Goal: Task Accomplishment & Management: Complete application form

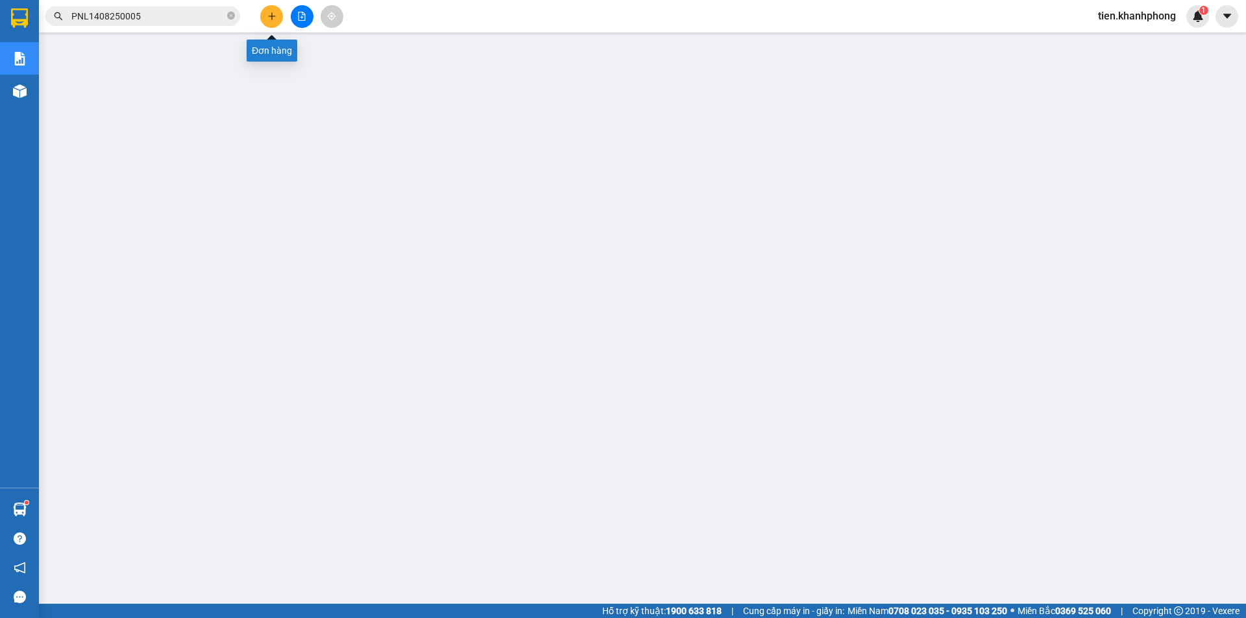
click at [267, 16] on icon "plus" at bounding box center [271, 16] width 9 height 9
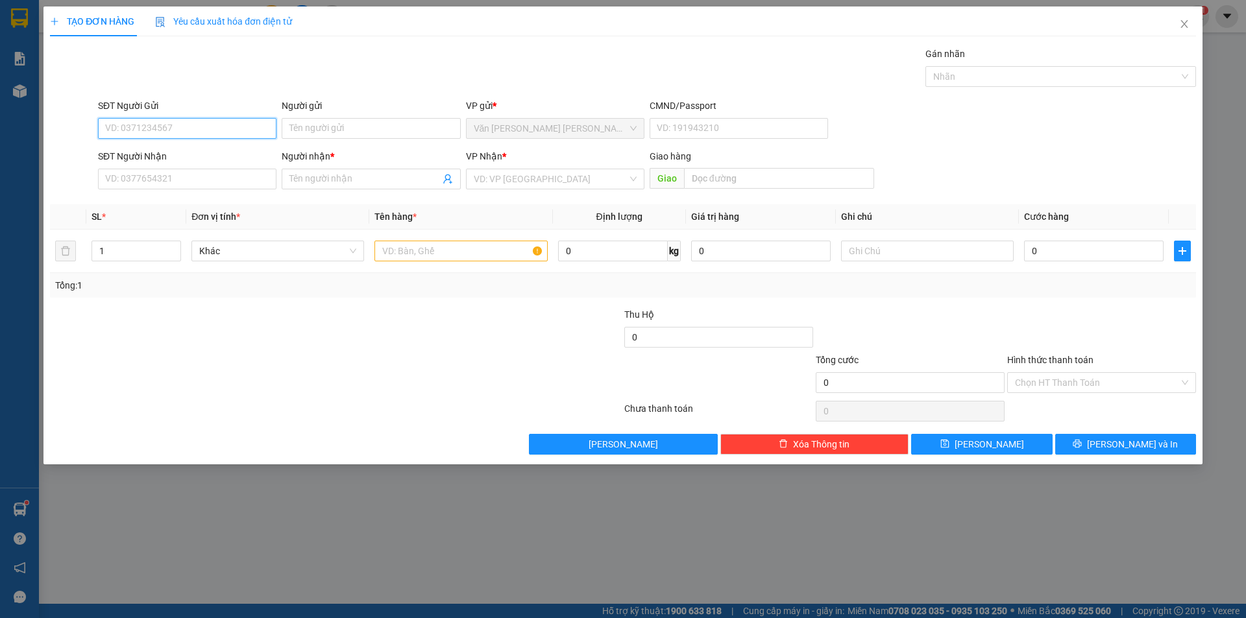
click at [148, 131] on input "SĐT Người Gửi" at bounding box center [187, 128] width 178 height 21
type input "0909161467"
click at [169, 160] on div "0909161467 - HUY" at bounding box center [187, 154] width 163 height 14
type input "HUY"
type input "0909161467"
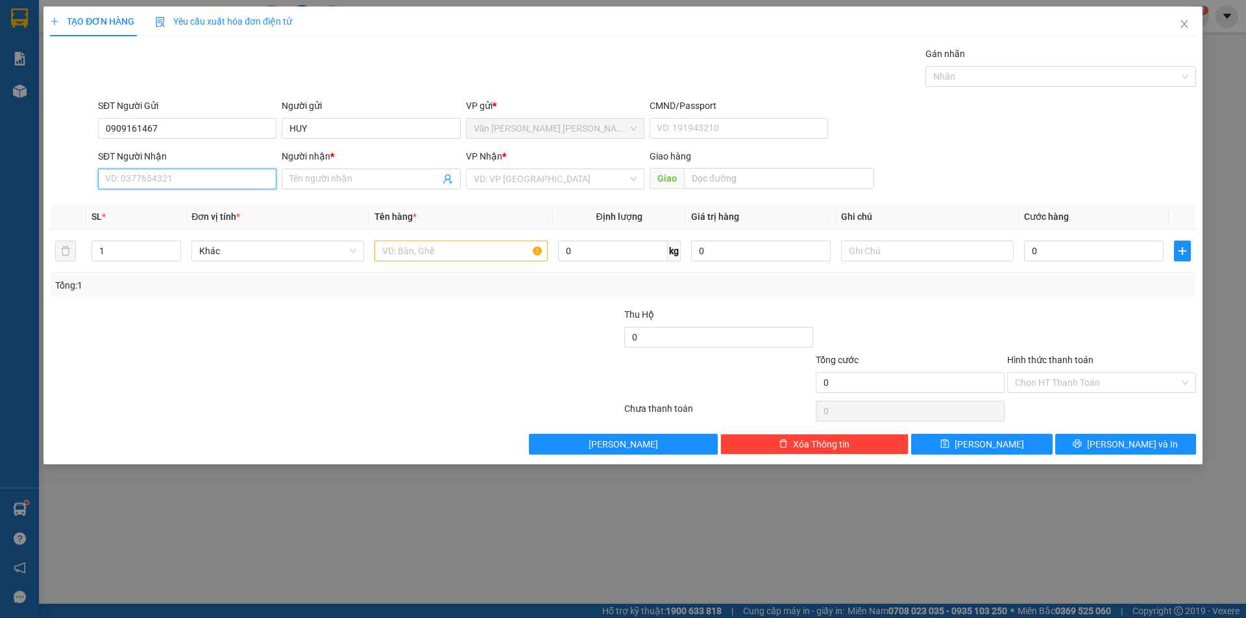
click at [152, 180] on input "SĐT Người Nhận" at bounding box center [187, 179] width 178 height 21
click at [142, 226] on div "0378001019 - TUẤN" at bounding box center [187, 226] width 163 height 14
type input "0378001019"
type input "TUẤN"
type input "2"
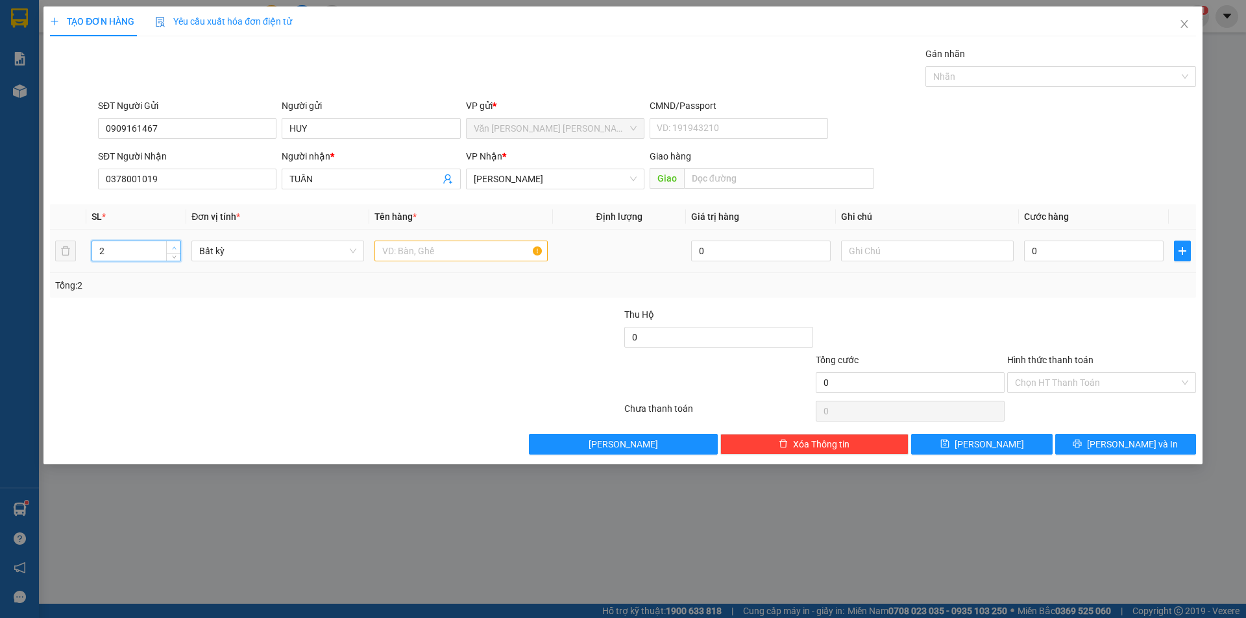
click at [173, 247] on icon "up" at bounding box center [174, 248] width 5 height 5
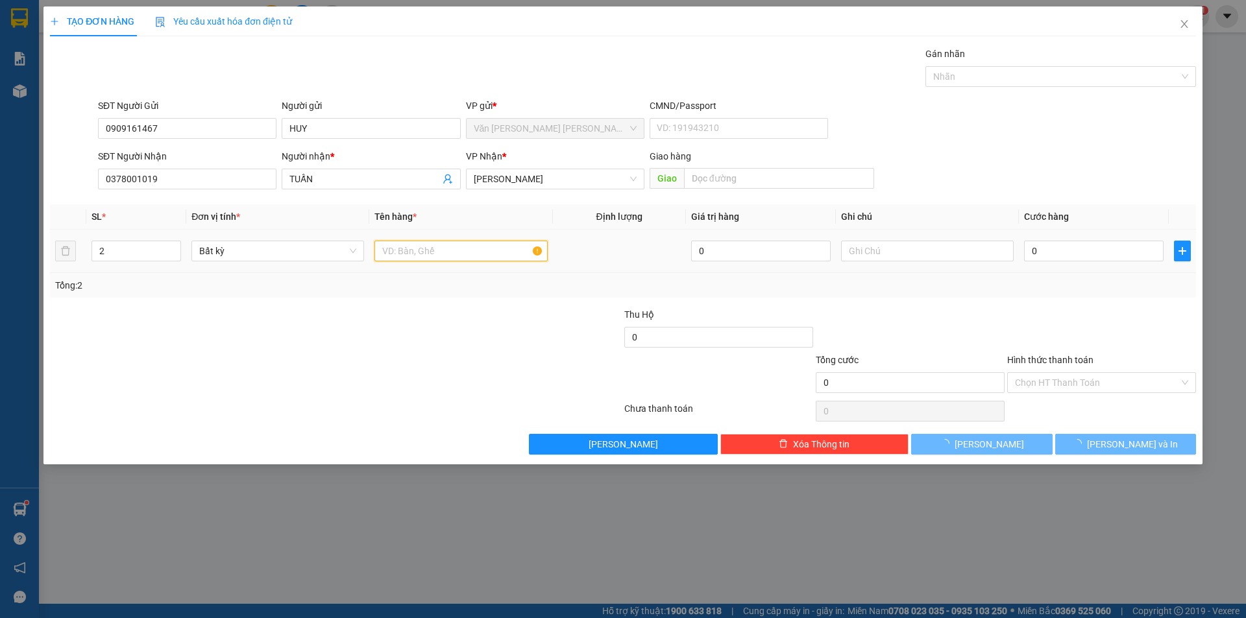
click at [379, 247] on input "text" at bounding box center [460, 251] width 173 height 21
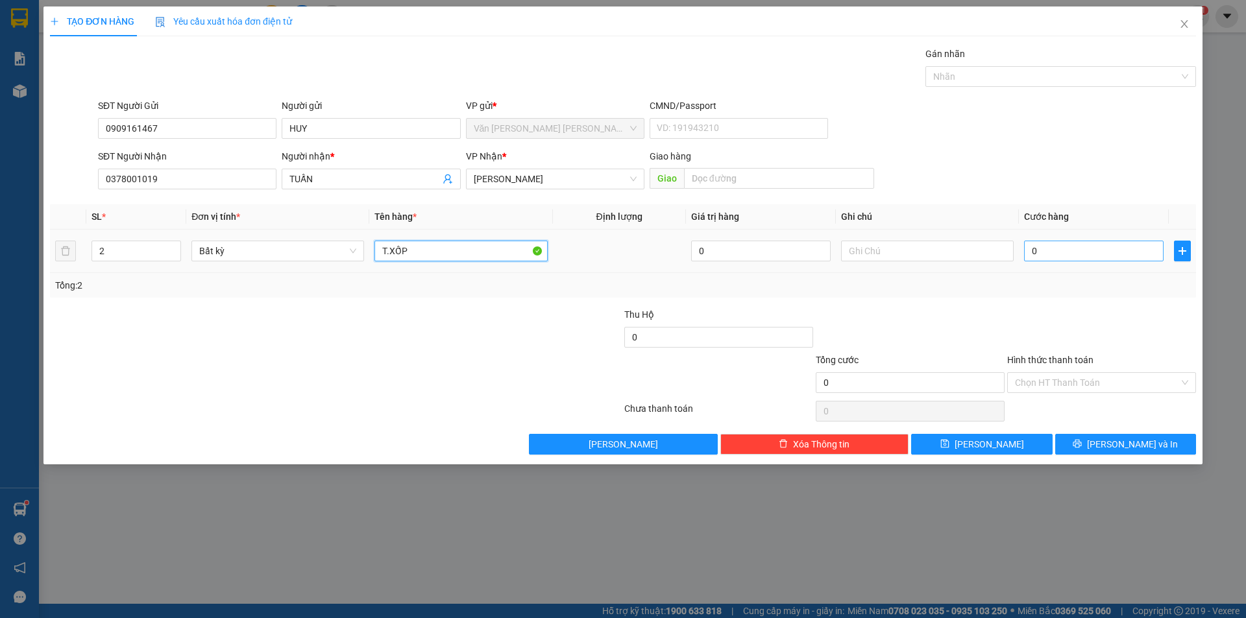
type input "T.XỐP"
click at [1037, 250] on input "0" at bounding box center [1093, 251] width 139 height 21
click at [1052, 252] on input "0" at bounding box center [1093, 251] width 139 height 21
type input "01"
type input "1"
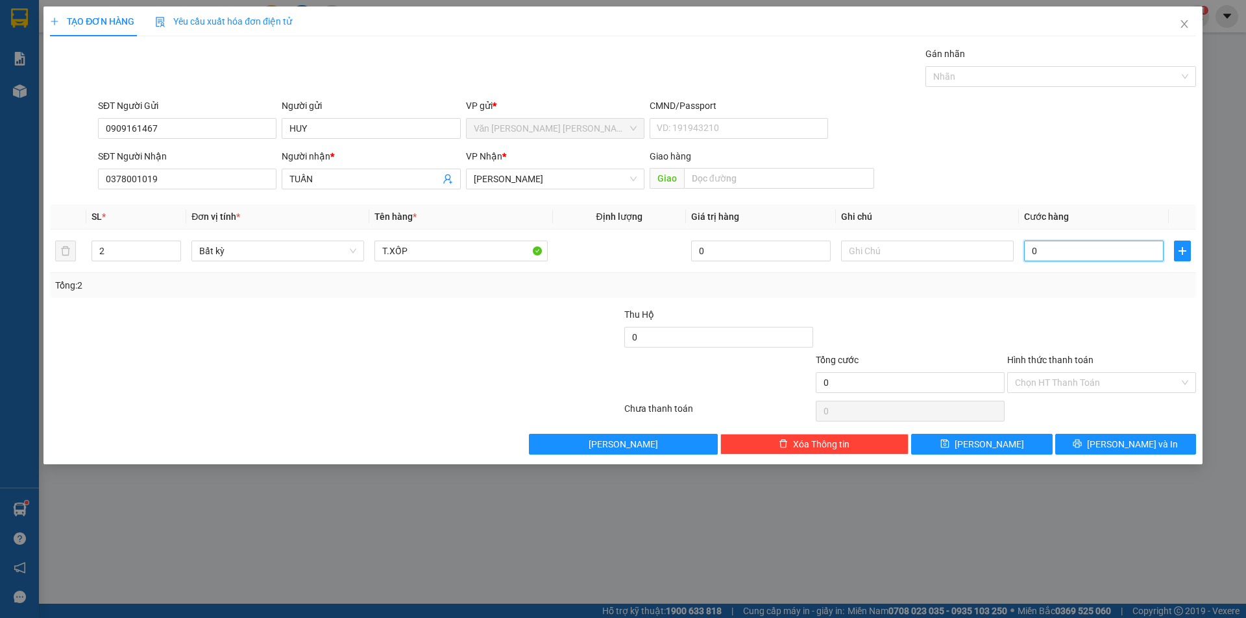
type input "1"
type input "013"
type input "13"
type input "0.130"
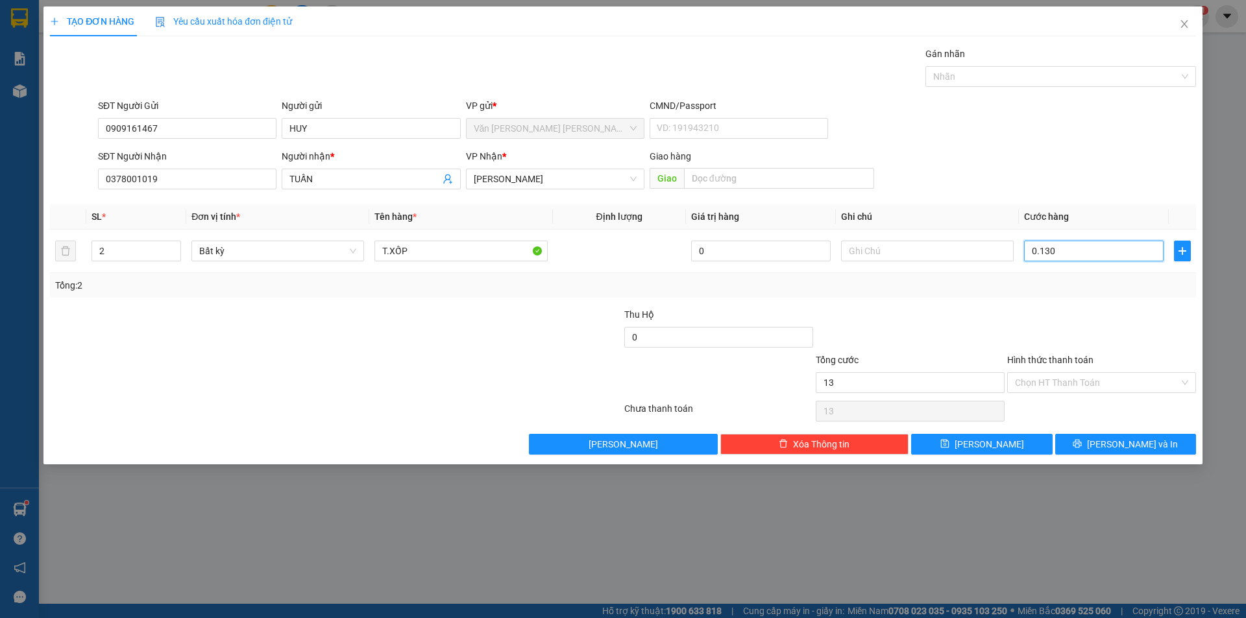
type input "130"
type input "130.000"
click at [851, 287] on div "Tổng: 2" at bounding box center [622, 285] width 1135 height 14
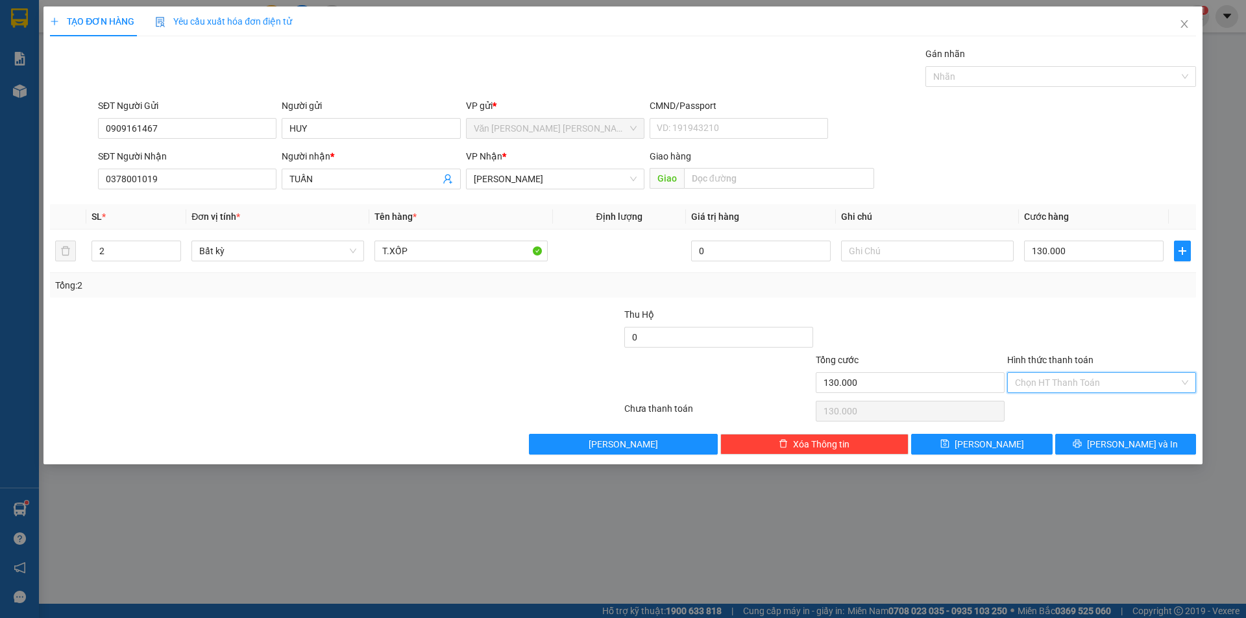
drag, startPoint x: 1111, startPoint y: 379, endPoint x: 1103, endPoint y: 379, distance: 7.8
click at [1110, 379] on input "Hình thức thanh toán" at bounding box center [1097, 382] width 164 height 19
click at [1047, 409] on div "Tại văn phòng" at bounding box center [1101, 409] width 173 height 14
type input "0"
click at [1126, 444] on span "[PERSON_NAME] và In" at bounding box center [1132, 444] width 91 height 14
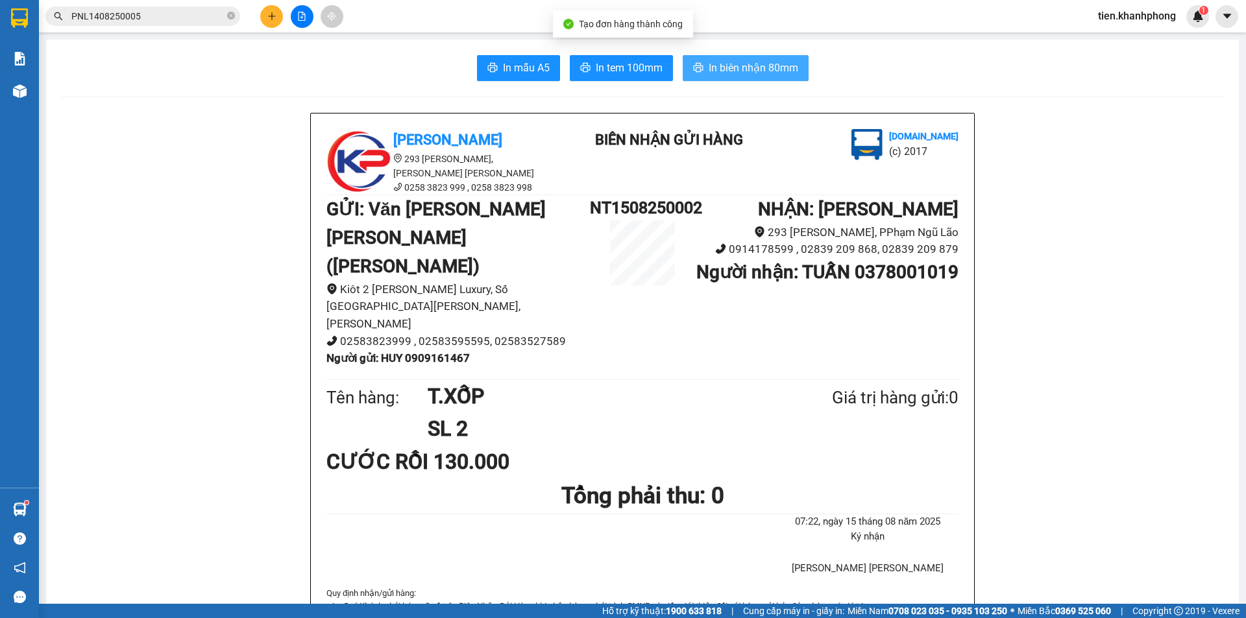
click at [740, 66] on span "In biên nhận 80mm" at bounding box center [753, 68] width 90 height 16
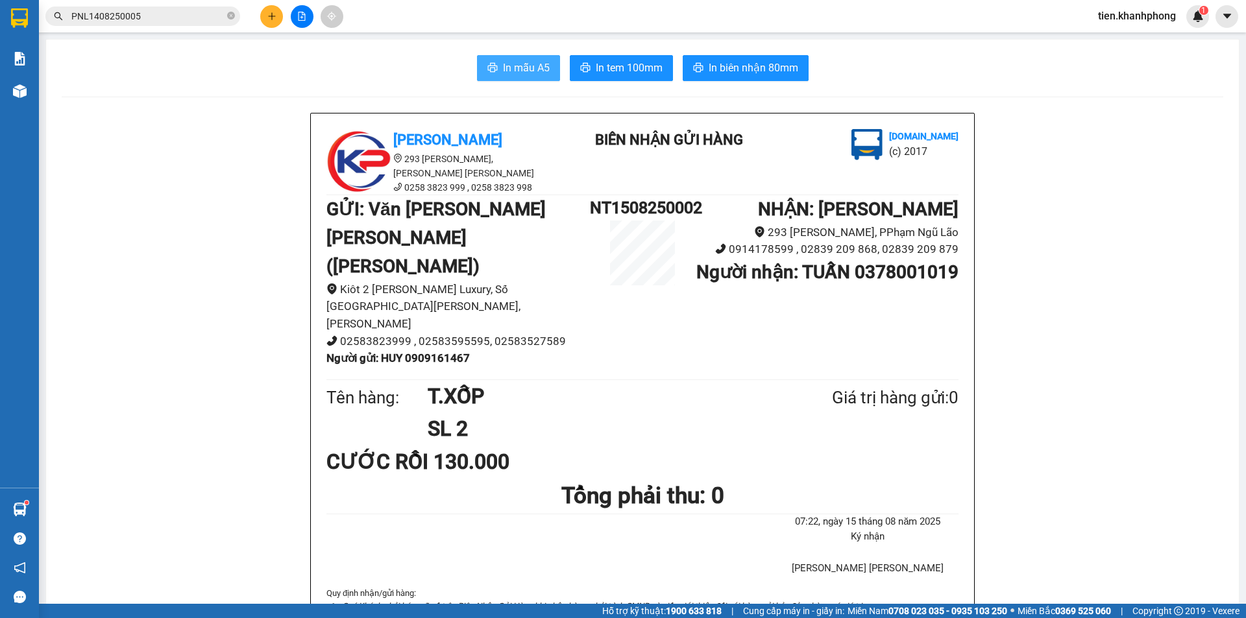
click at [517, 68] on span "In mẫu A5" at bounding box center [526, 68] width 47 height 16
click at [152, 14] on input "PNL1408250005" at bounding box center [147, 16] width 153 height 14
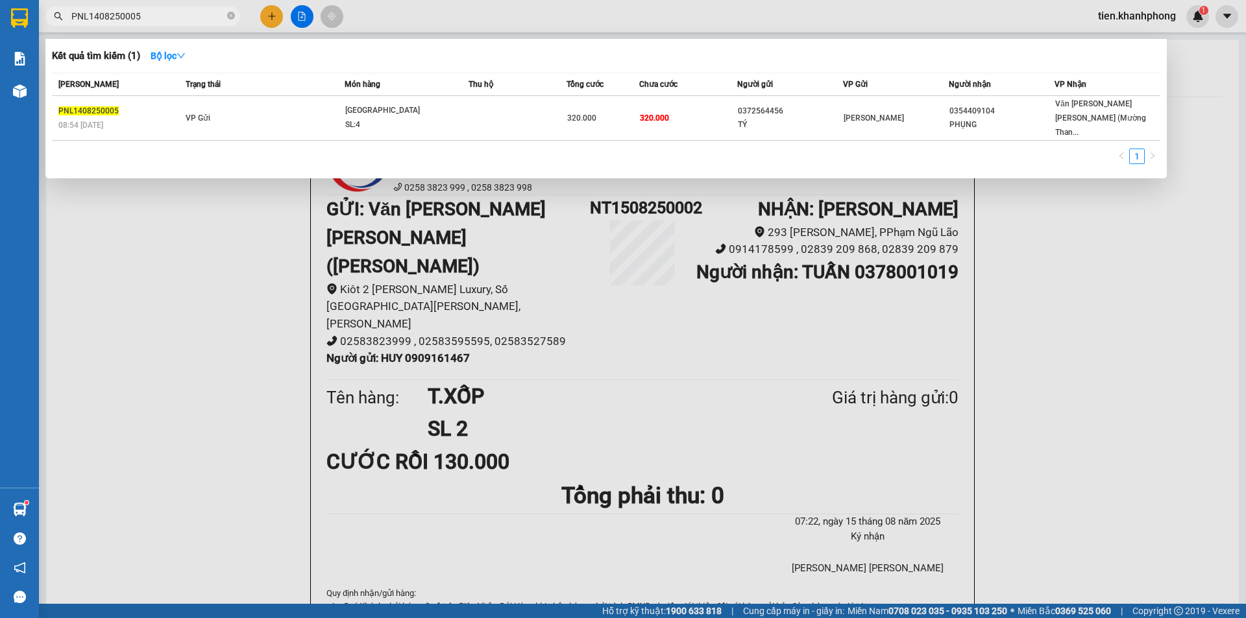
click at [152, 14] on input "PNL1408250005" at bounding box center [147, 16] width 153 height 14
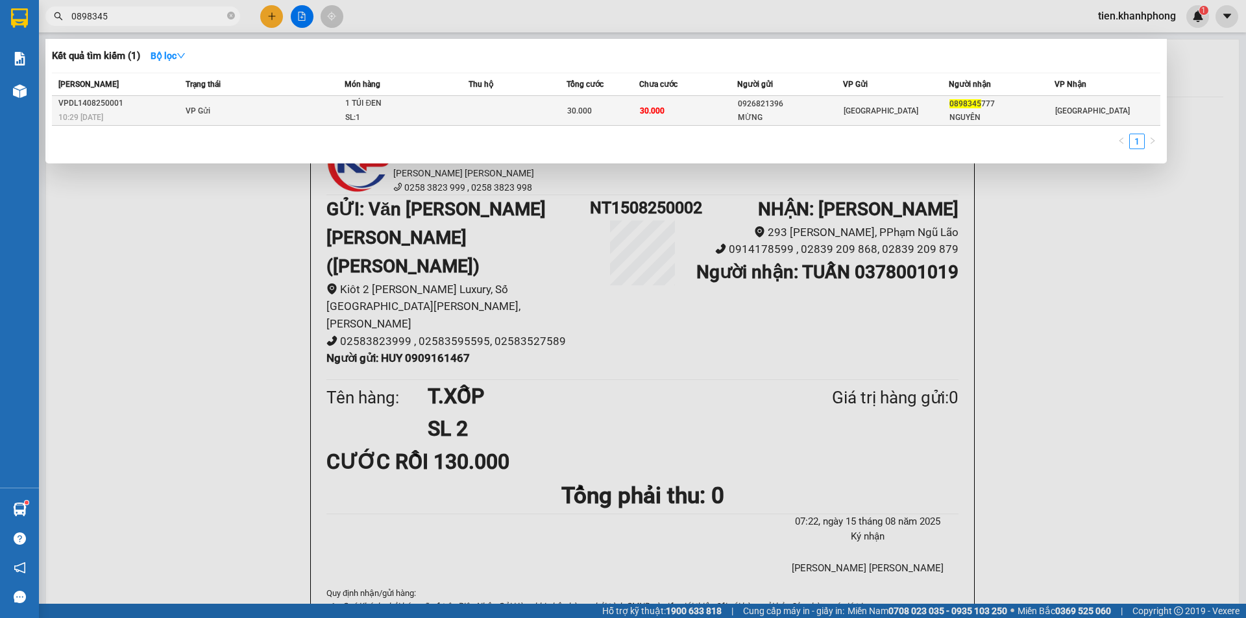
type input "0898345"
click at [693, 110] on td "30.000" at bounding box center [687, 111] width 97 height 30
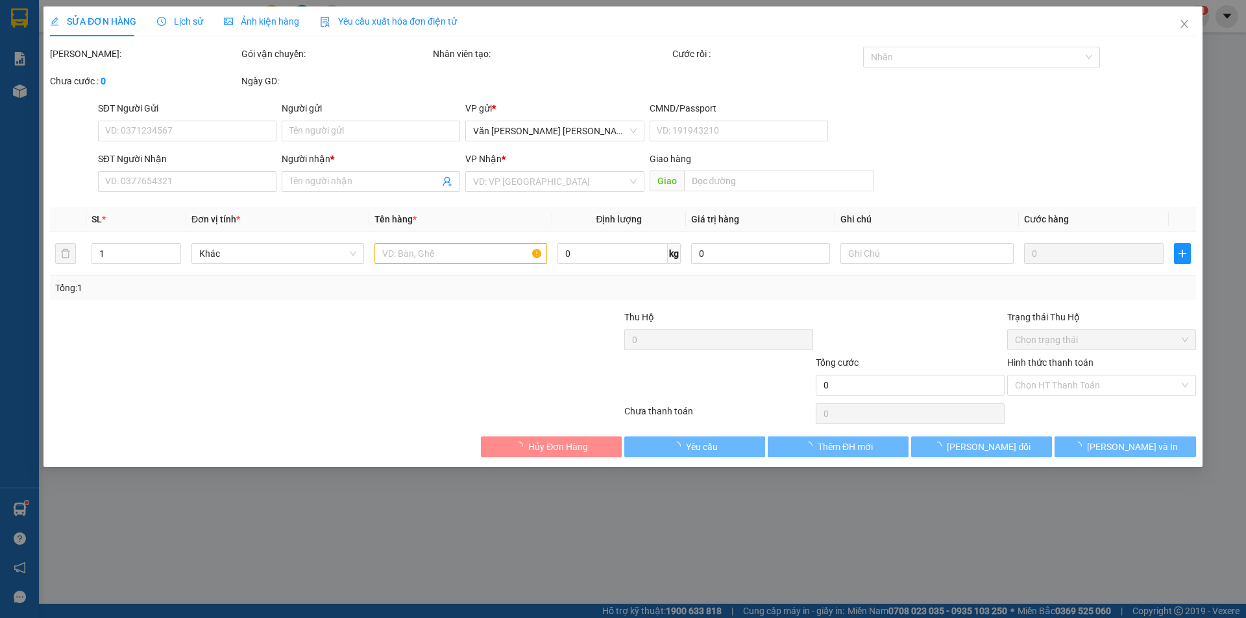
type input "0926821396"
type input "MỪNG"
type input "0898345777"
type input "NGUYÊN"
type input "30.000"
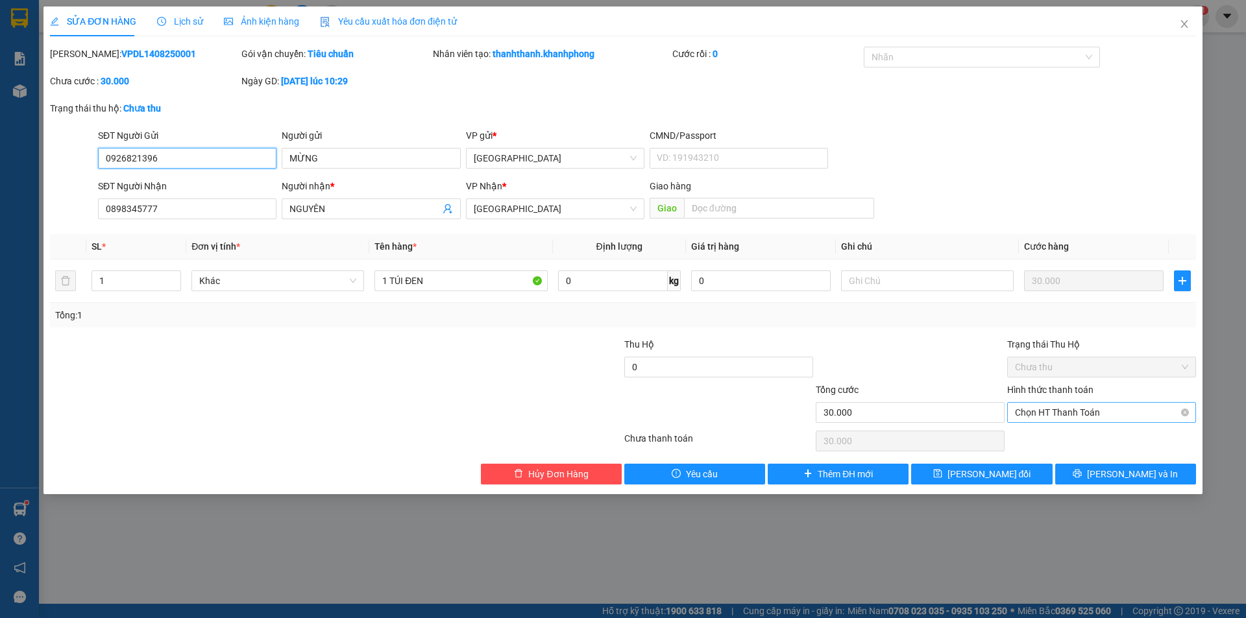
click at [1045, 408] on span "Chọn HT Thanh Toán" at bounding box center [1101, 412] width 173 height 19
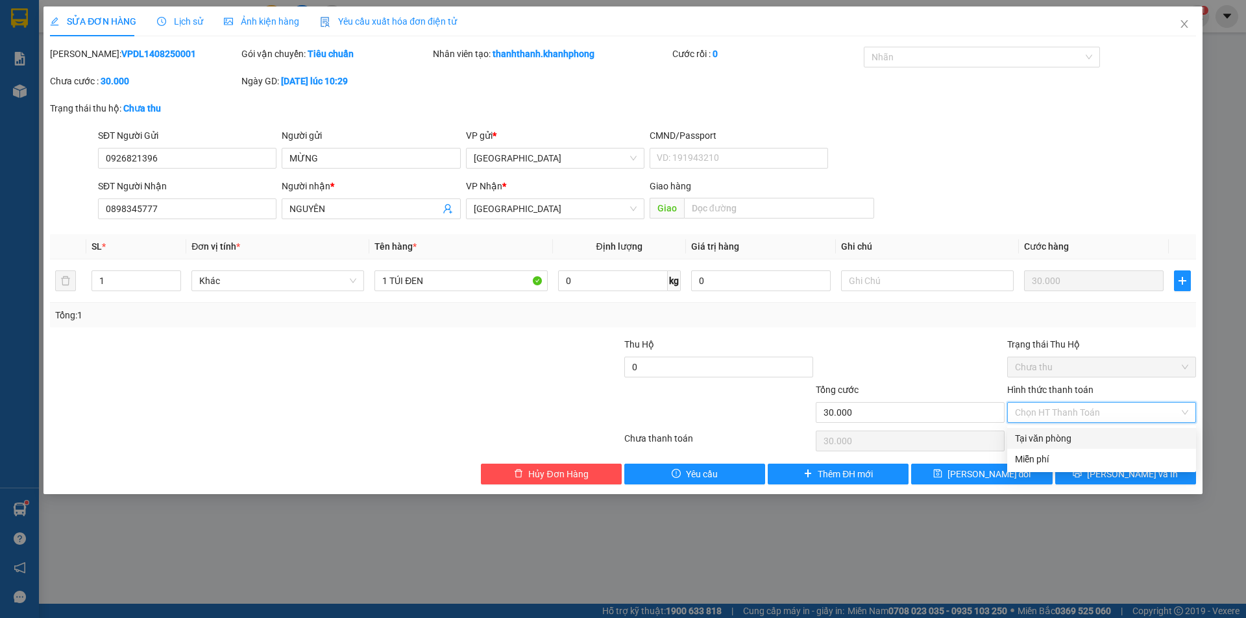
click at [1042, 439] on div "Tại văn phòng" at bounding box center [1101, 438] width 173 height 14
type input "0"
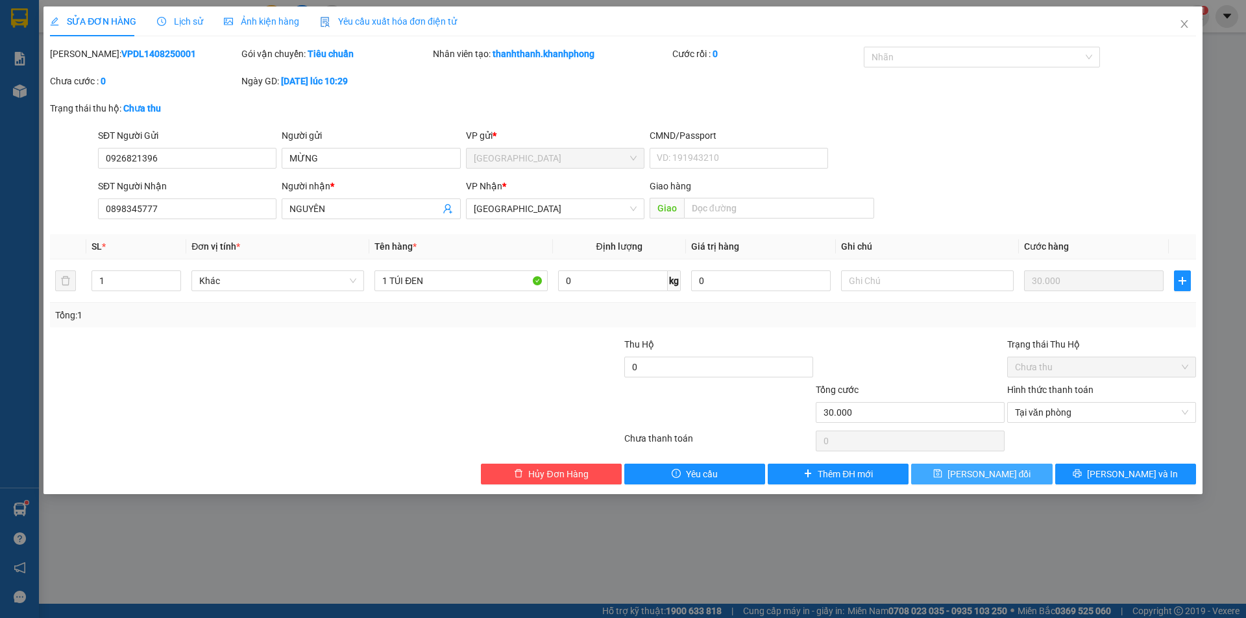
click at [985, 474] on span "[PERSON_NAME] đổi" at bounding box center [989, 474] width 84 height 14
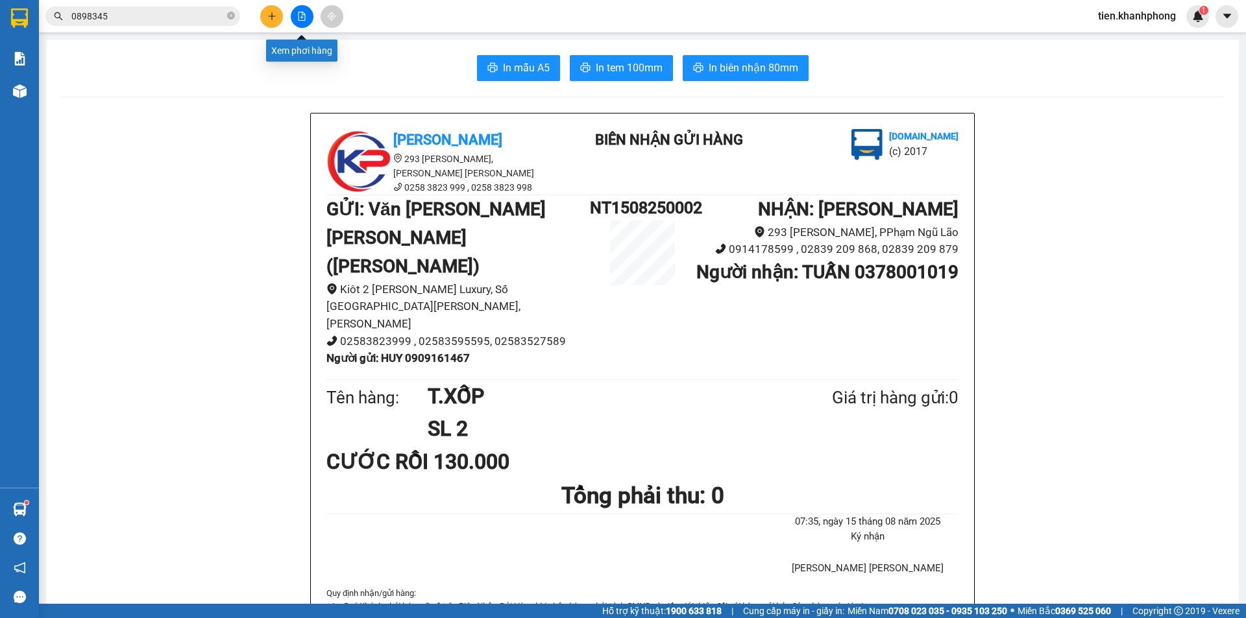
click at [304, 15] on icon "file-add" at bounding box center [301, 16] width 7 height 9
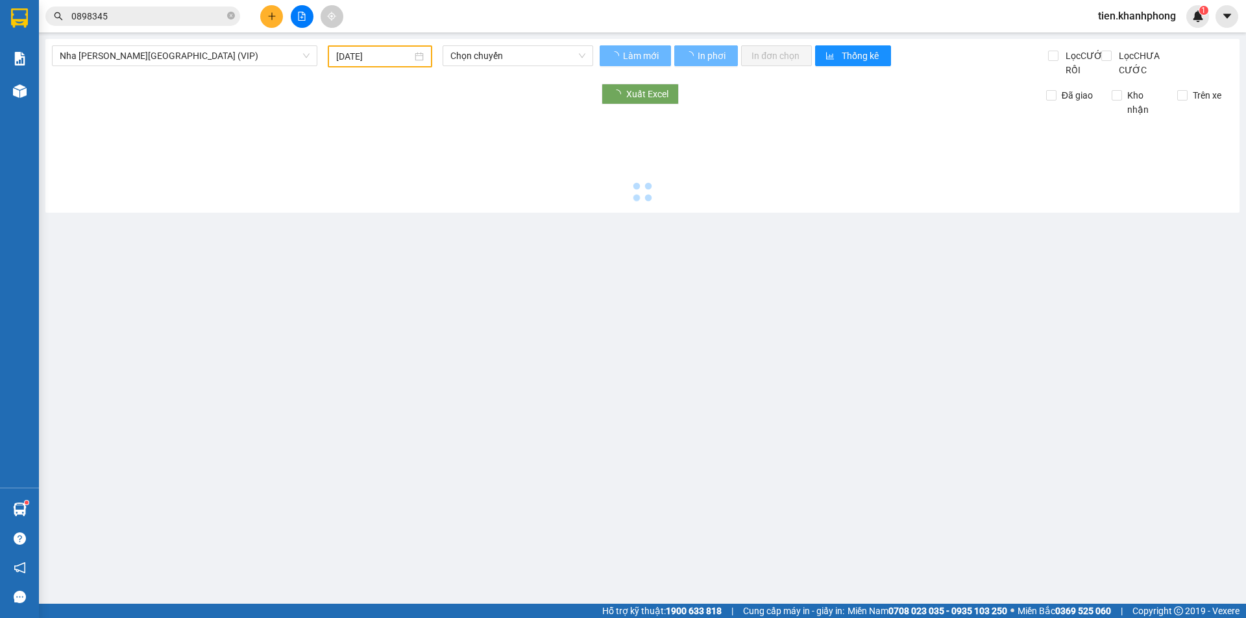
type input "[DATE]"
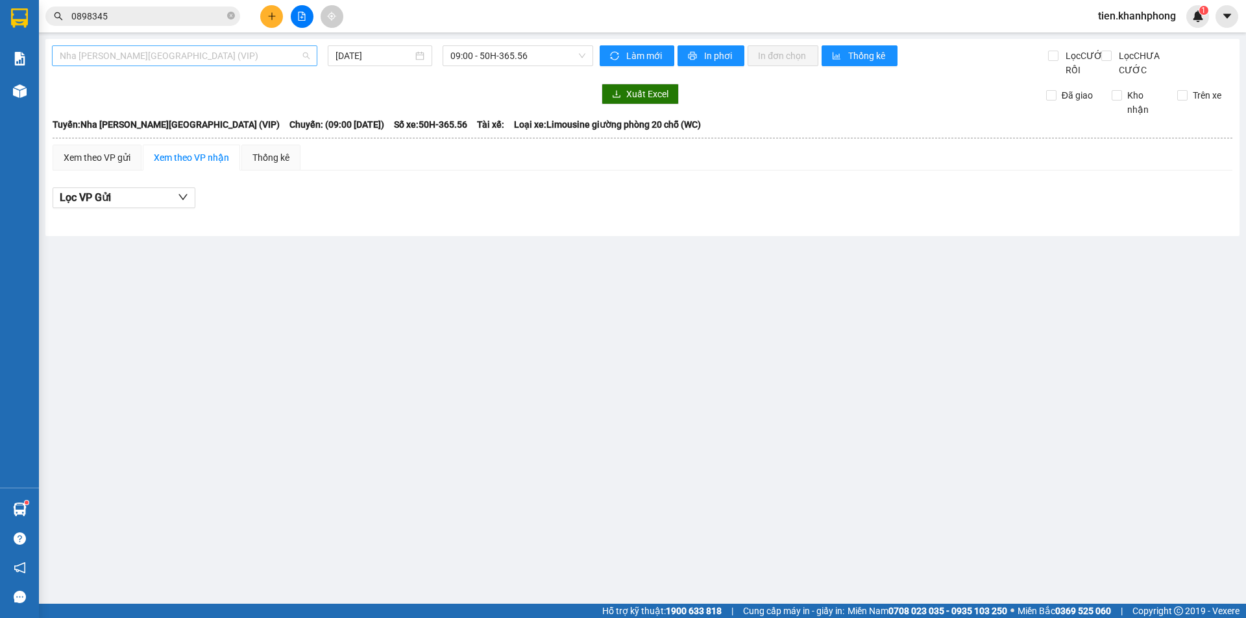
click at [199, 56] on span "Nha [PERSON_NAME][GEOGRAPHIC_DATA] (VIP)" at bounding box center [185, 55] width 250 height 19
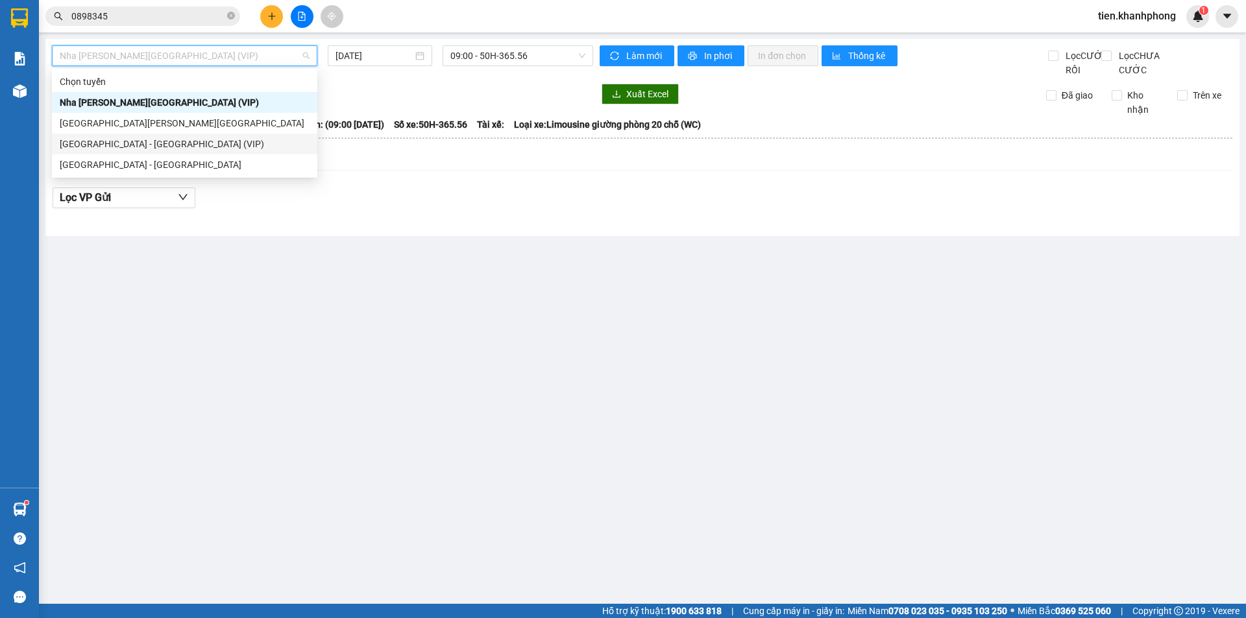
click at [154, 143] on div "[GEOGRAPHIC_DATA] - [GEOGRAPHIC_DATA] (VIP)" at bounding box center [185, 144] width 250 height 14
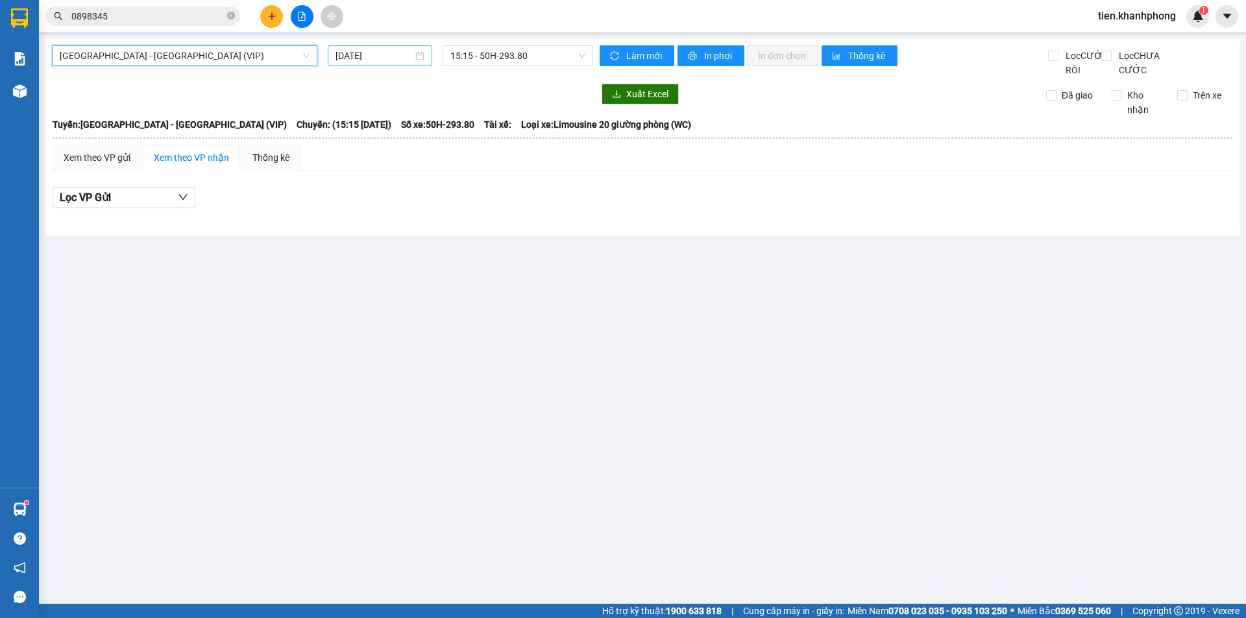
click at [380, 58] on input "[DATE]" at bounding box center [373, 56] width 77 height 14
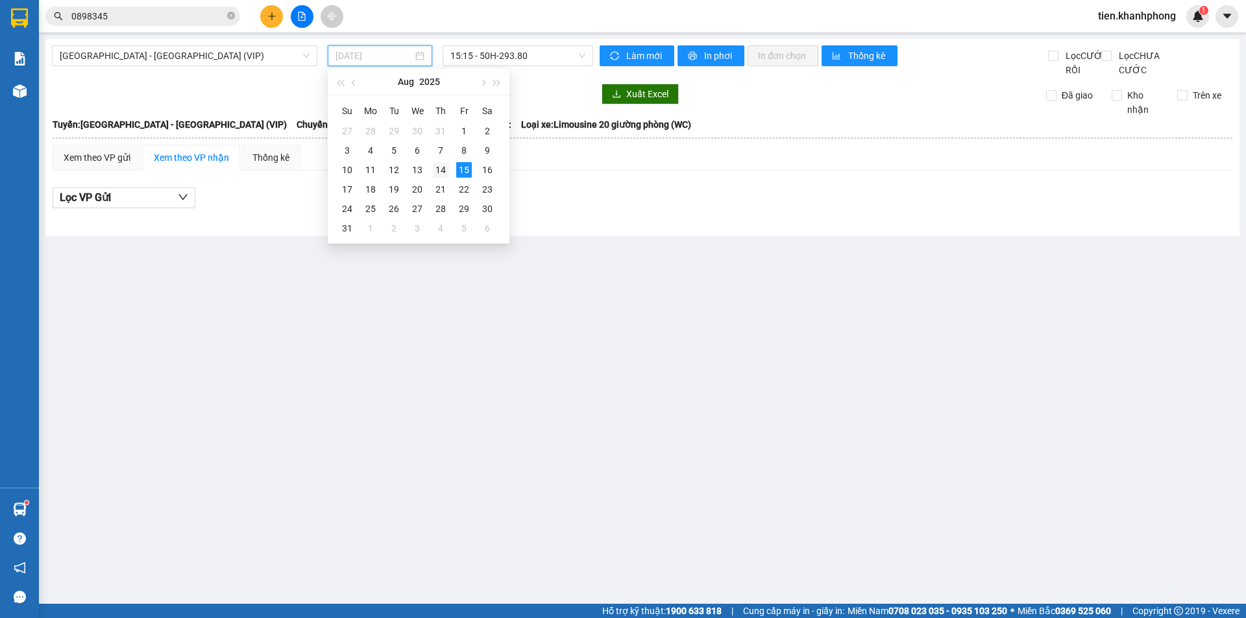
click at [440, 167] on div "14" at bounding box center [441, 170] width 16 height 16
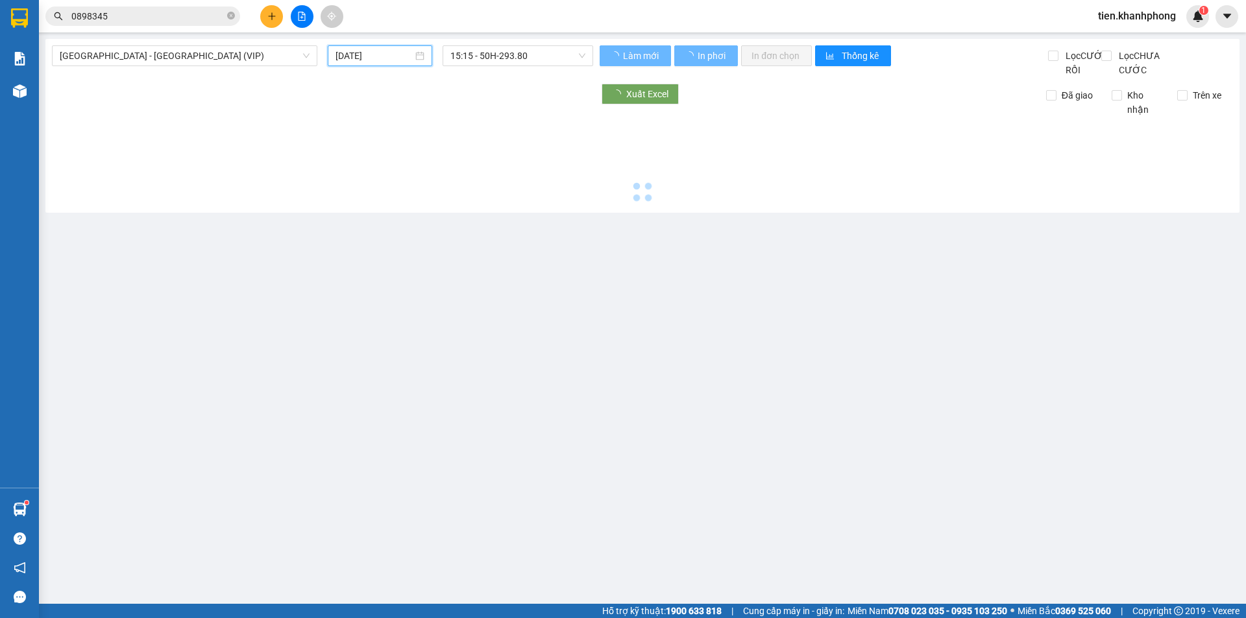
type input "[DATE]"
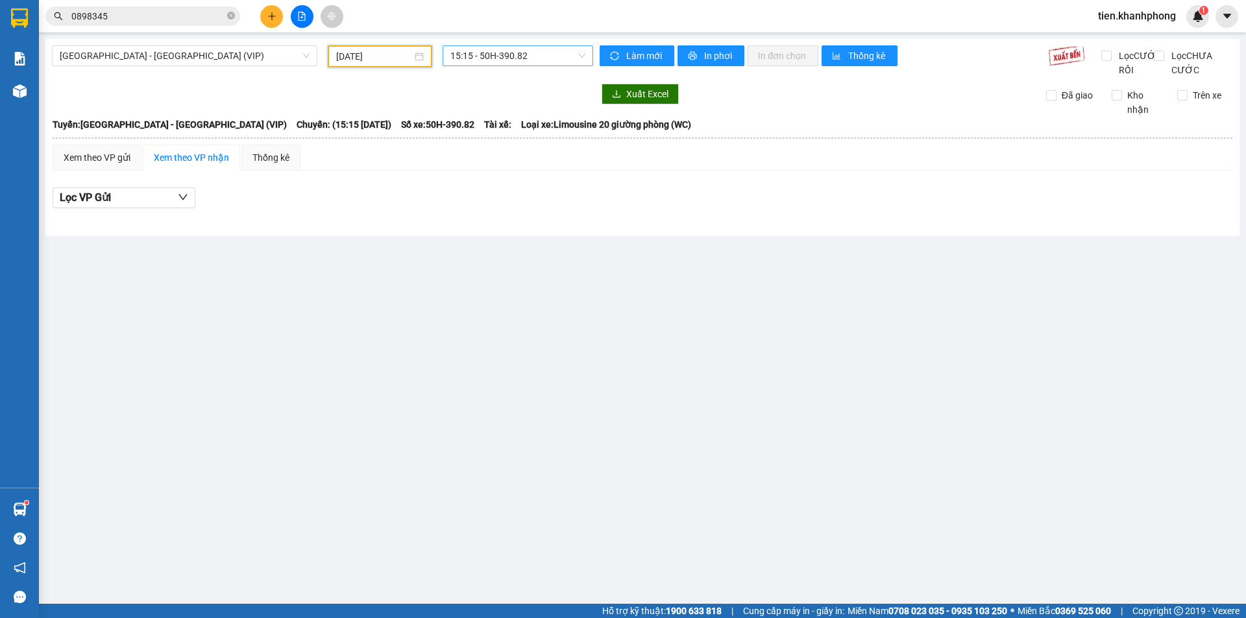
click at [525, 51] on span "15:15 - 50H-390.82" at bounding box center [517, 55] width 135 height 19
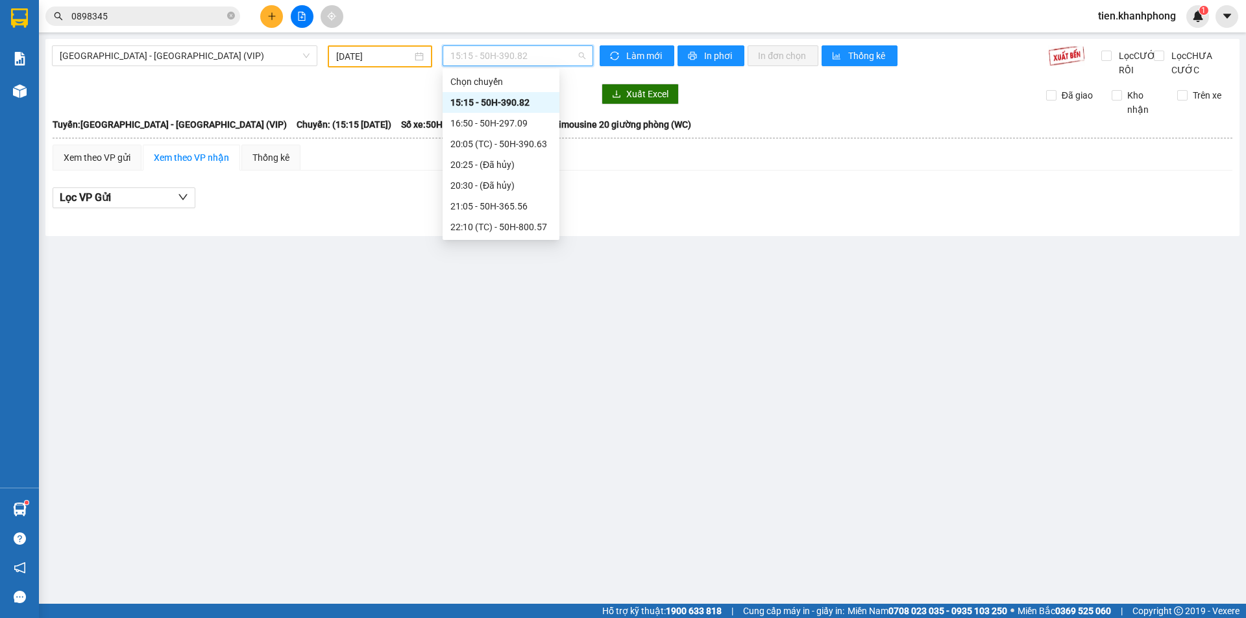
scroll to position [415, 0]
click at [492, 203] on div "23:40 - 61A-480.76" at bounding box center [500, 206] width 101 height 14
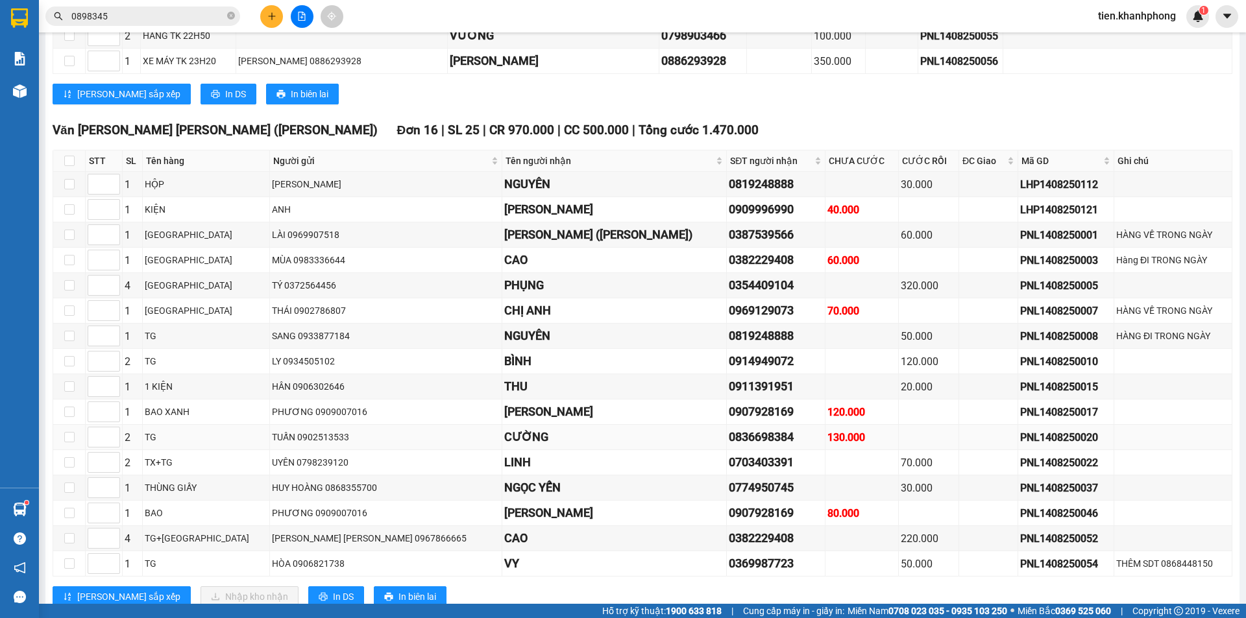
scroll to position [4346, 0]
